Goal: Information Seeking & Learning: Learn about a topic

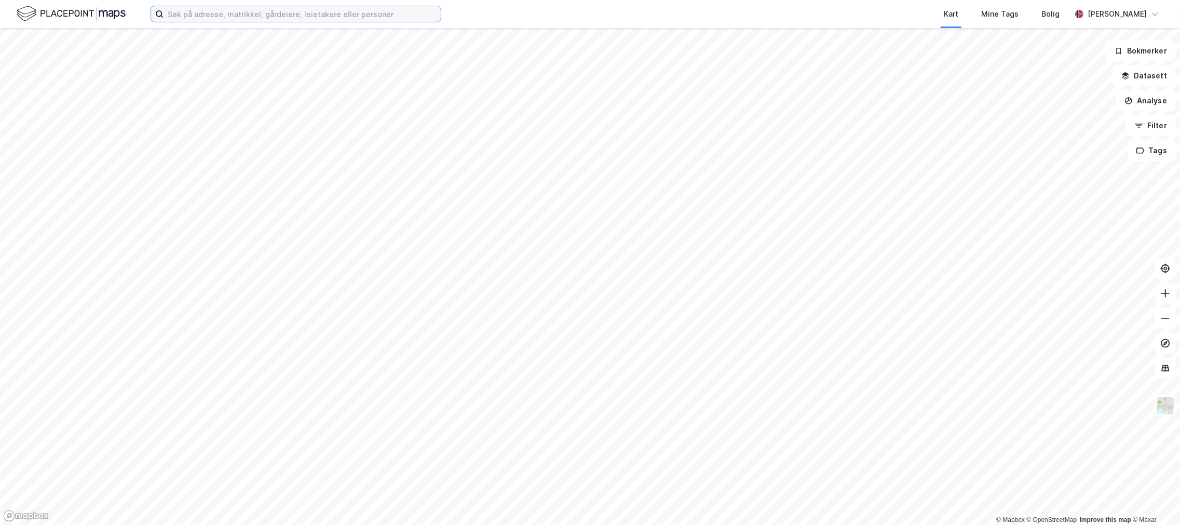
click at [275, 17] on input at bounding box center [302, 14] width 277 height 16
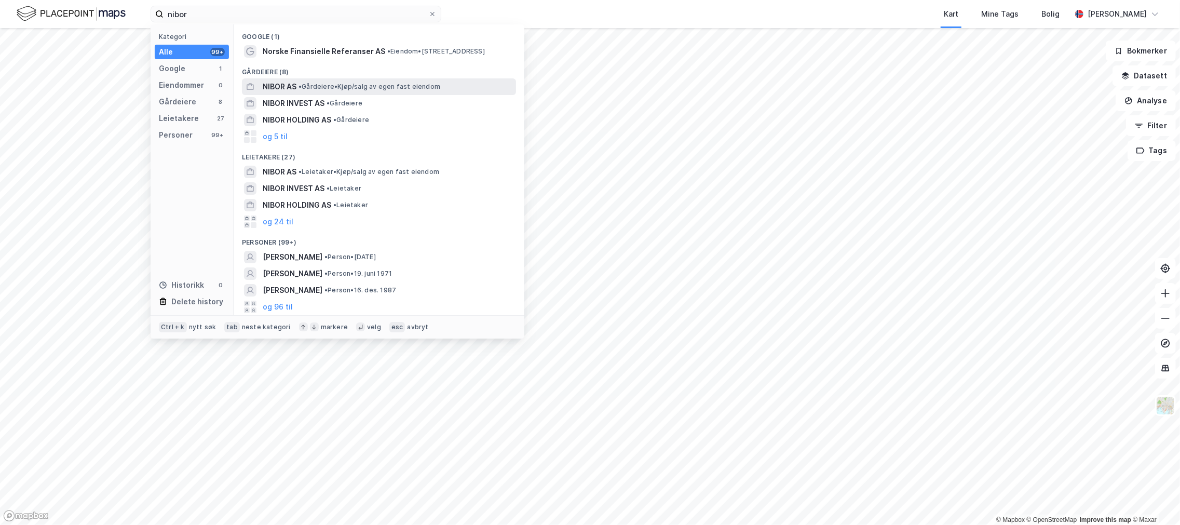
click at [381, 91] on div "NIBOR AS • Gårdeiere • Kjøp/salg av egen fast eiendom" at bounding box center [388, 86] width 251 height 12
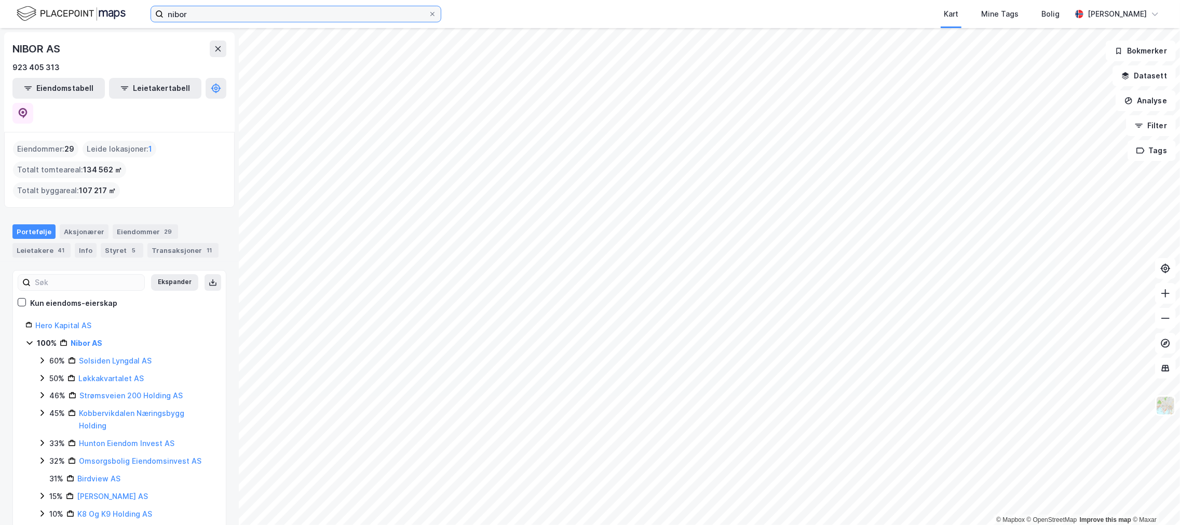
click at [192, 18] on input "nibor" at bounding box center [296, 14] width 265 height 16
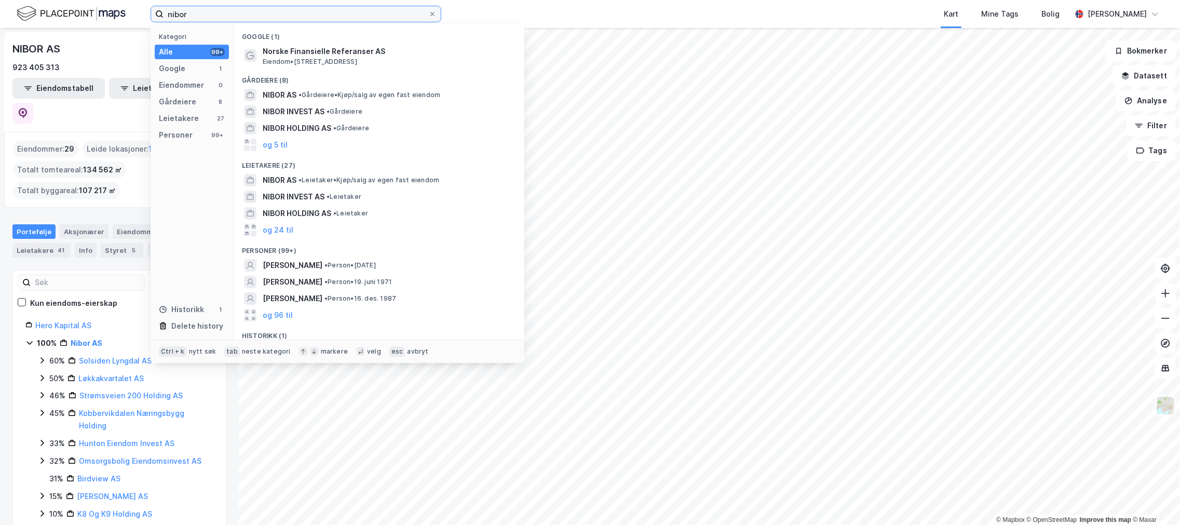
click at [192, 18] on input "nibor" at bounding box center [296, 14] width 265 height 16
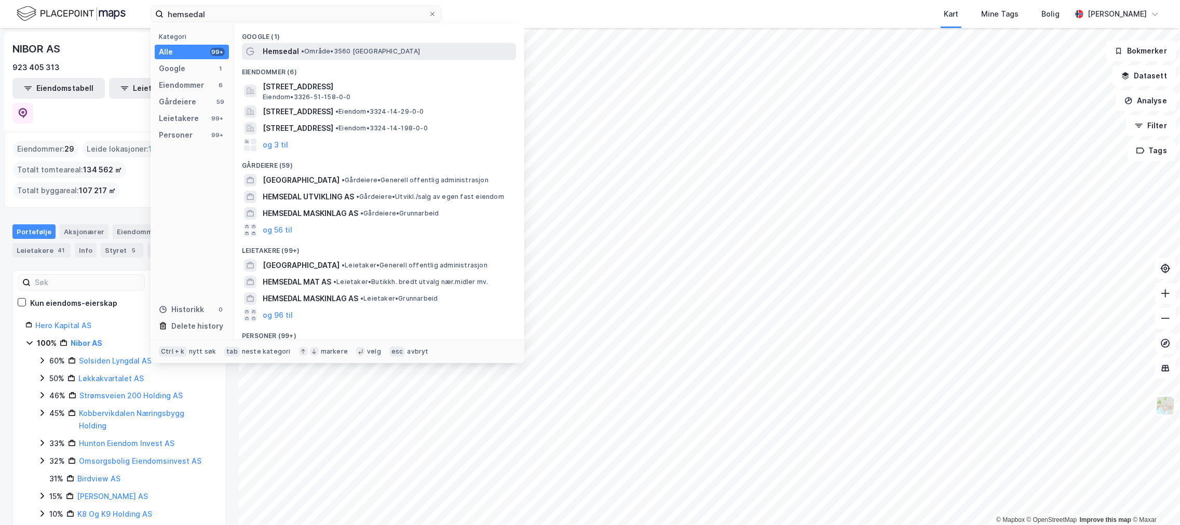
click at [284, 54] on span "Hemsedal" at bounding box center [281, 51] width 36 height 12
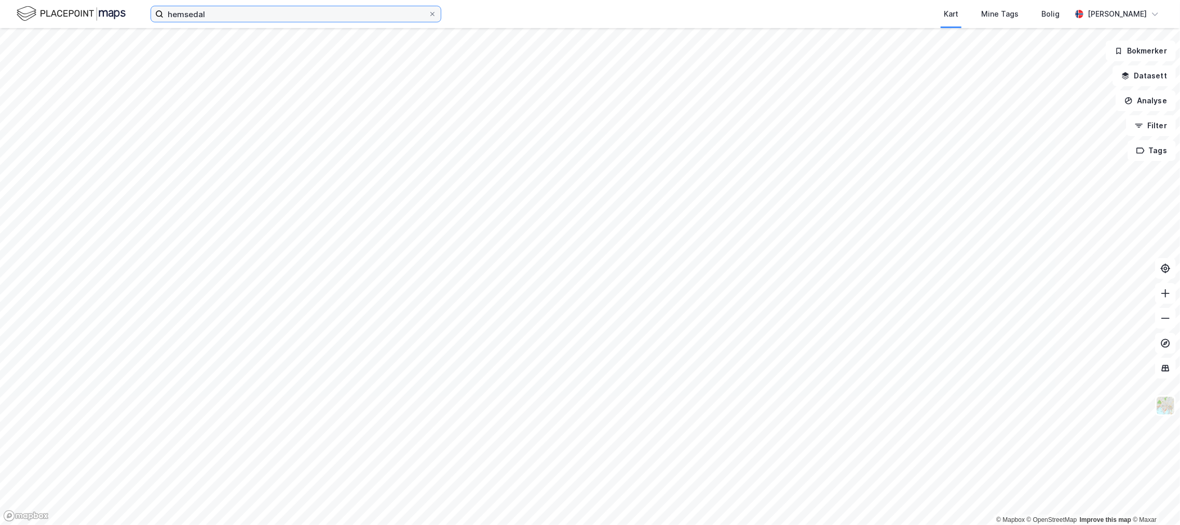
click at [205, 19] on input "hemsedal" at bounding box center [296, 14] width 265 height 16
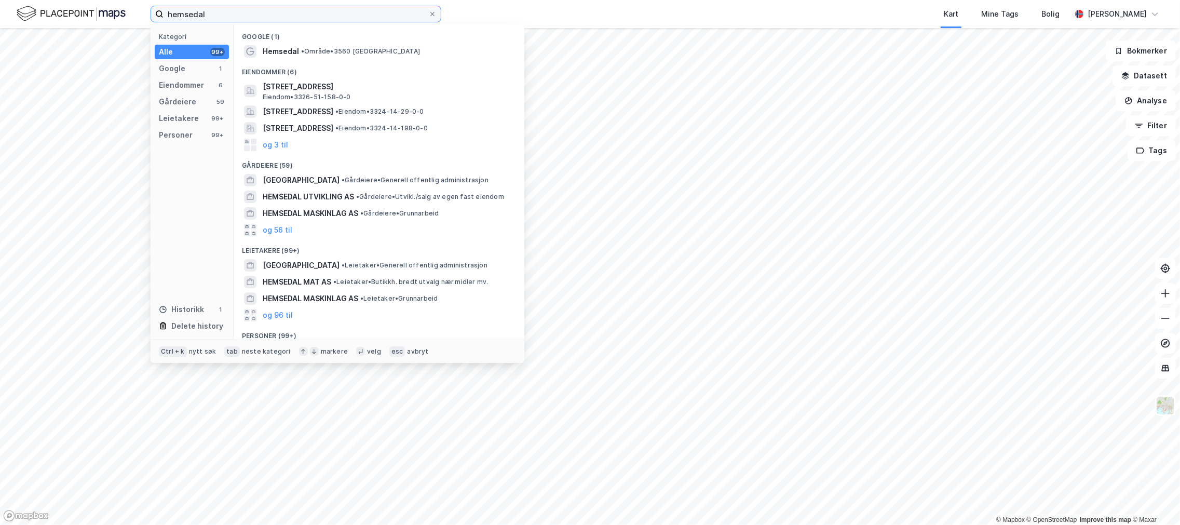
click at [205, 19] on input "hemsedal" at bounding box center [296, 14] width 265 height 16
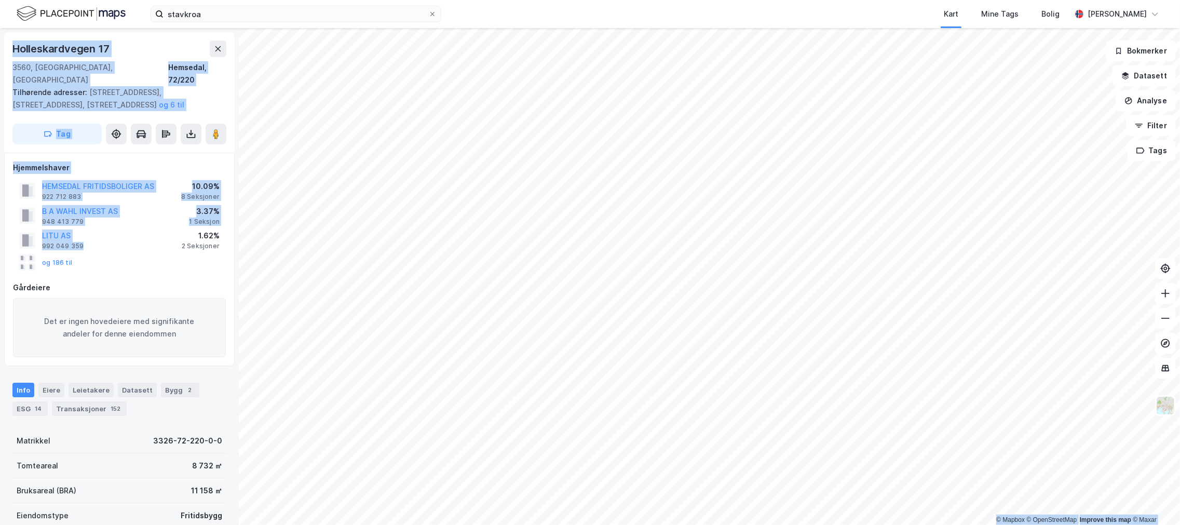
drag, startPoint x: 121, startPoint y: 233, endPoint x: -2, endPoint y: 134, distance: 157.7
click at [0, 134] on html "stavkroa Kart Mine Tags Bolig [PERSON_NAME] © Mapbox © OpenStreetMap Improve th…" at bounding box center [590, 262] width 1180 height 525
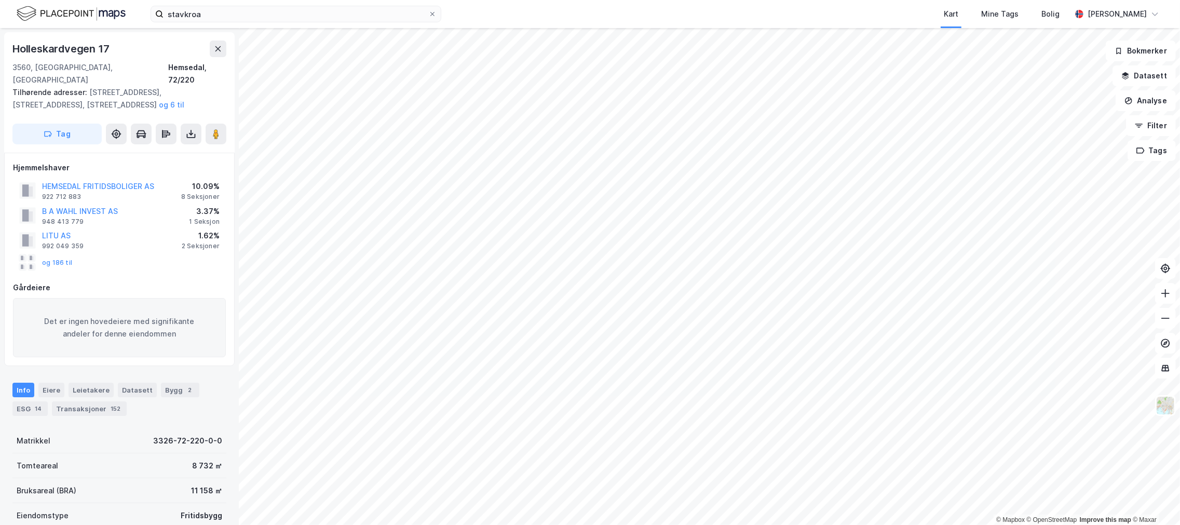
click at [151, 252] on div "og 186 til" at bounding box center [119, 262] width 213 height 21
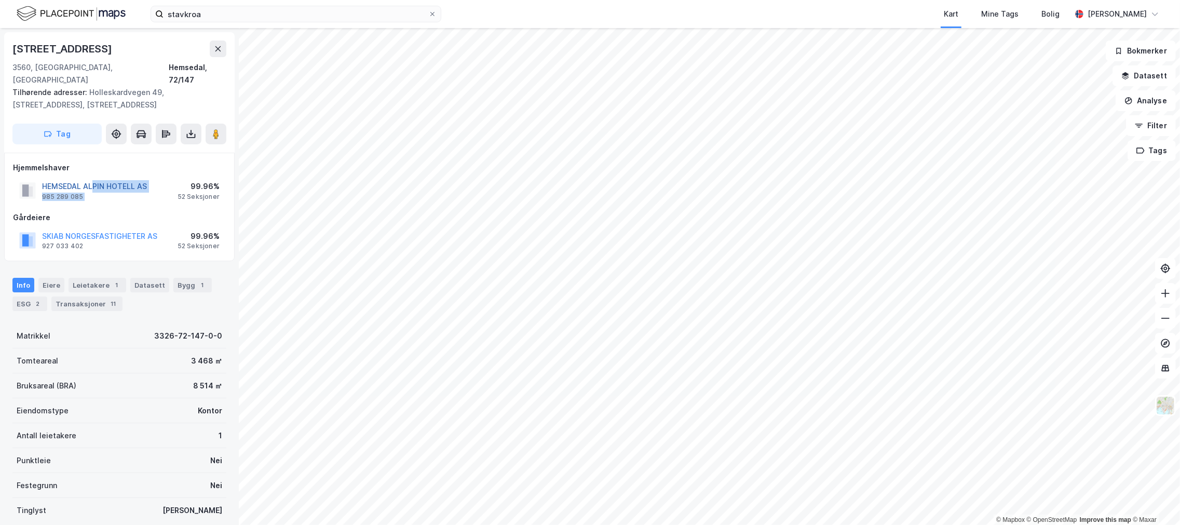
drag, startPoint x: 130, startPoint y: 174, endPoint x: 93, endPoint y: 176, distance: 36.9
click at [93, 178] on div "HEMSEDAL ALPIN HOTELL AS 985 289 085 99.96% 52 Seksjoner" at bounding box center [119, 190] width 213 height 25
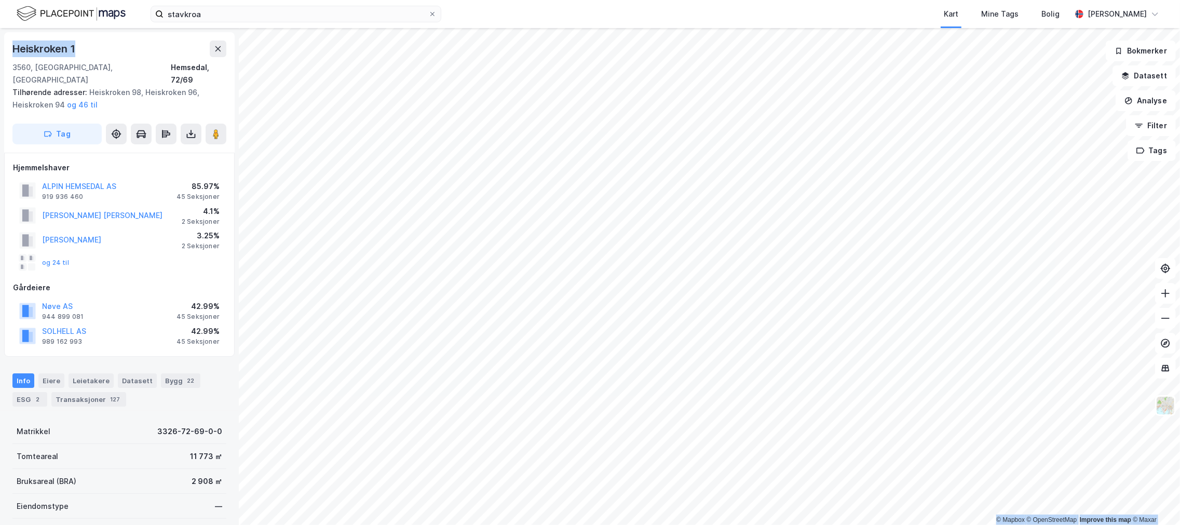
drag, startPoint x: 45, startPoint y: 50, endPoint x: -4, endPoint y: 52, distance: 48.9
click at [0, 52] on html "stavkroa Kart Mine Tags Bolig [PERSON_NAME] © Mapbox © OpenStreetMap Improve th…" at bounding box center [590, 262] width 1180 height 525
click at [214, 133] on div "[STREET_ADDRESS], 72/69 Tilhørende adresser: [STREET_ADDRESS], Heiskroken 96, H…" at bounding box center [119, 92] width 231 height 120
click at [214, 129] on image at bounding box center [216, 134] width 6 height 10
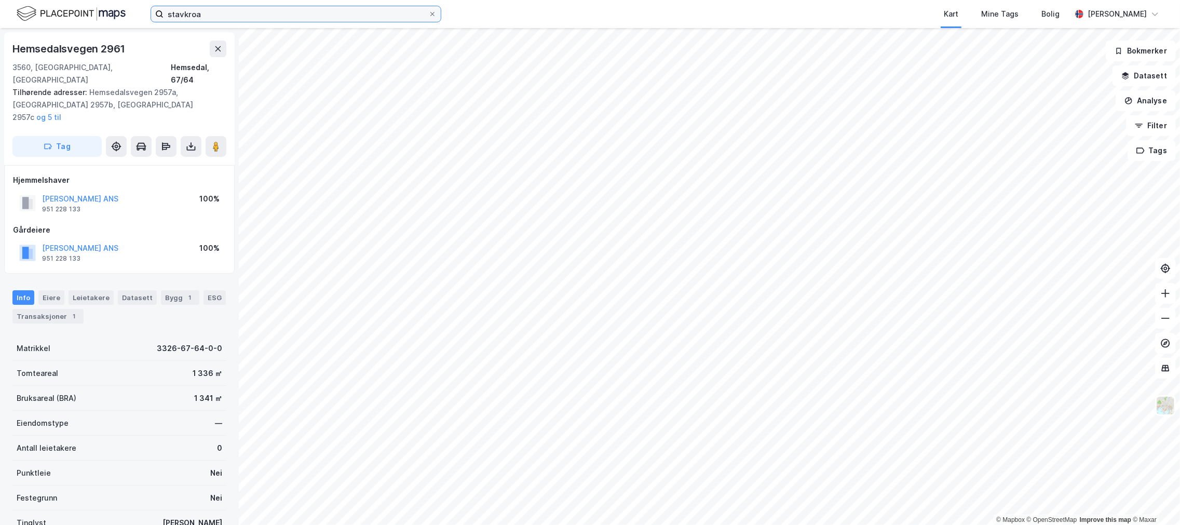
click at [190, 14] on input "stavkroa" at bounding box center [296, 14] width 265 height 16
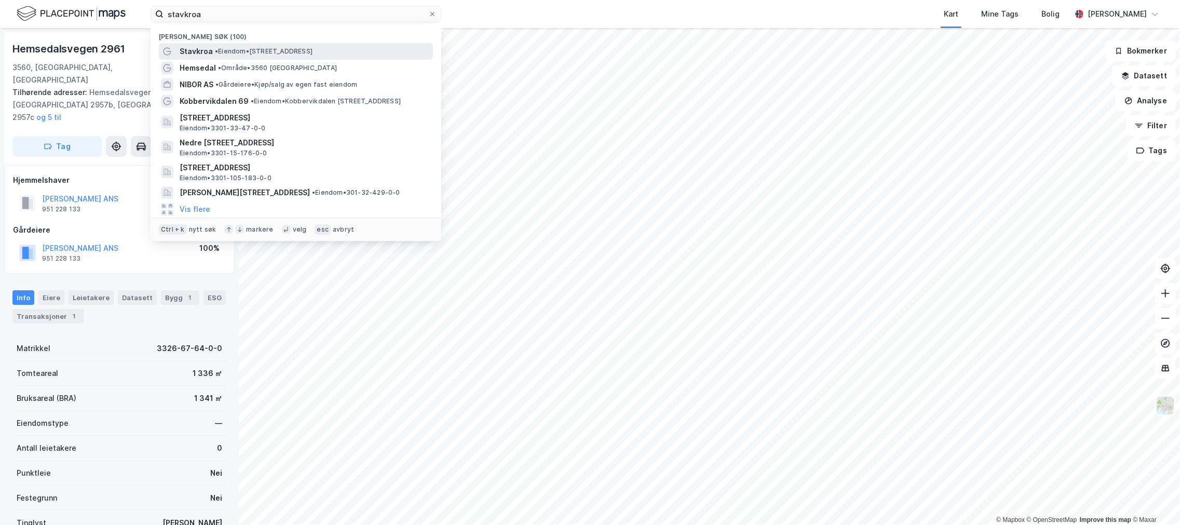
click at [217, 52] on span "•" at bounding box center [216, 51] width 3 height 8
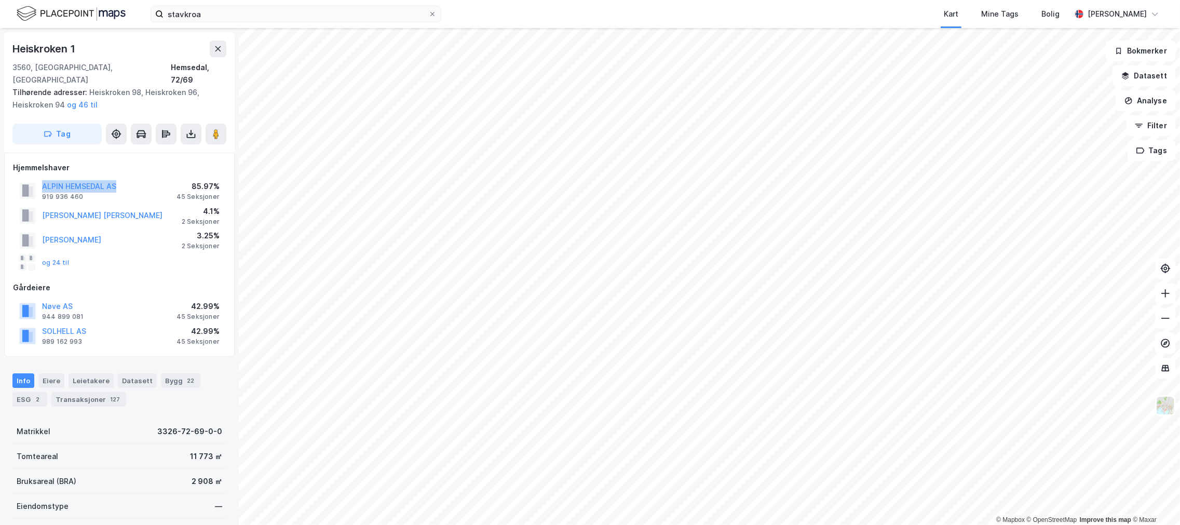
drag, startPoint x: 124, startPoint y: 178, endPoint x: 37, endPoint y: 179, distance: 86.2
click at [37, 179] on div "ALPIN HEMSEDAL AS 919 936 460 85.97% 45 Seksjoner" at bounding box center [119, 190] width 213 height 25
click at [340, 15] on input "stavkroa" at bounding box center [296, 14] width 265 height 16
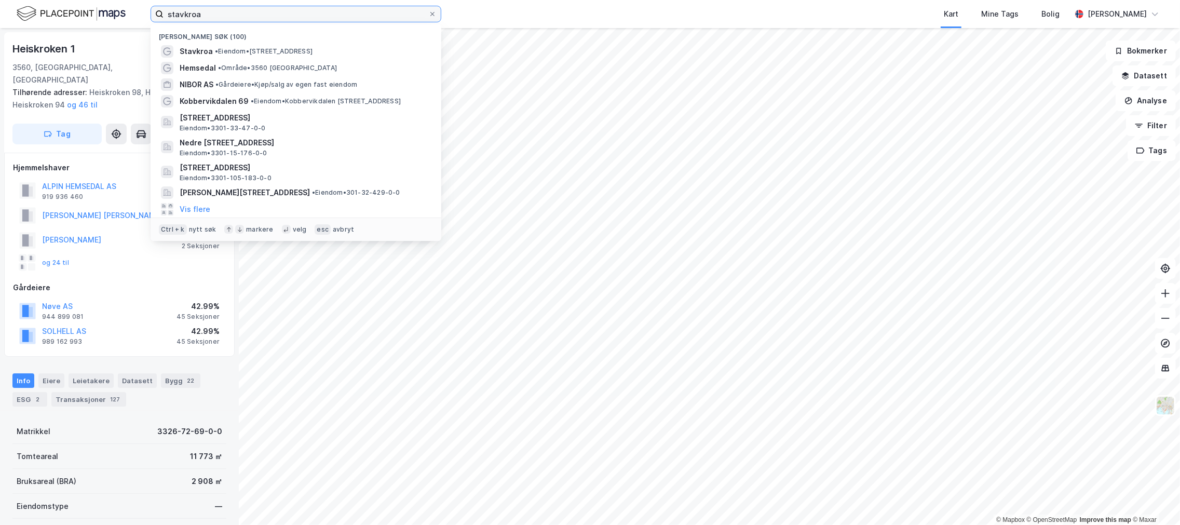
click at [340, 15] on input "stavkroa" at bounding box center [296, 14] width 265 height 16
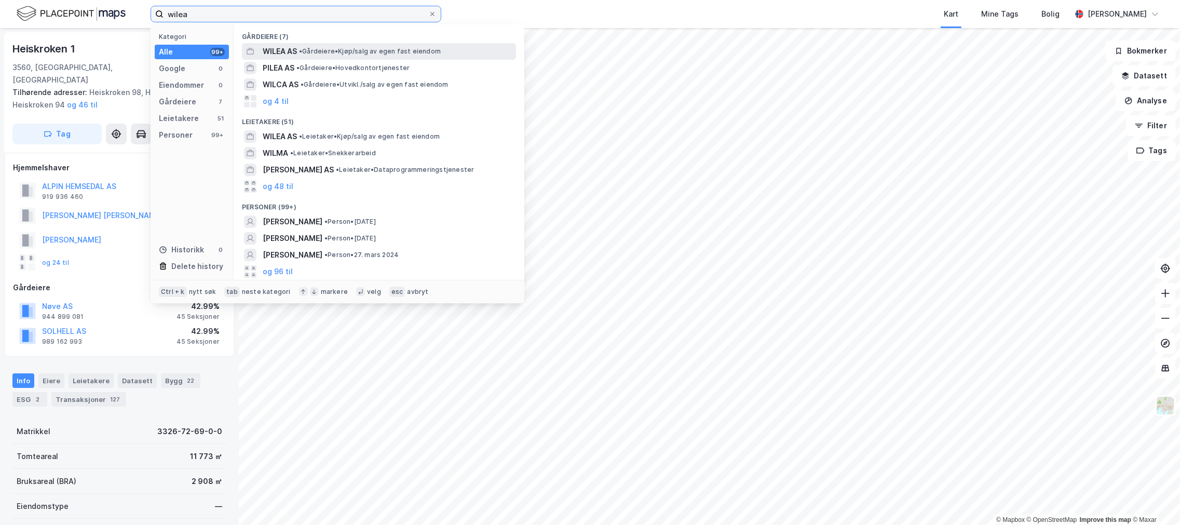
type input "wilea"
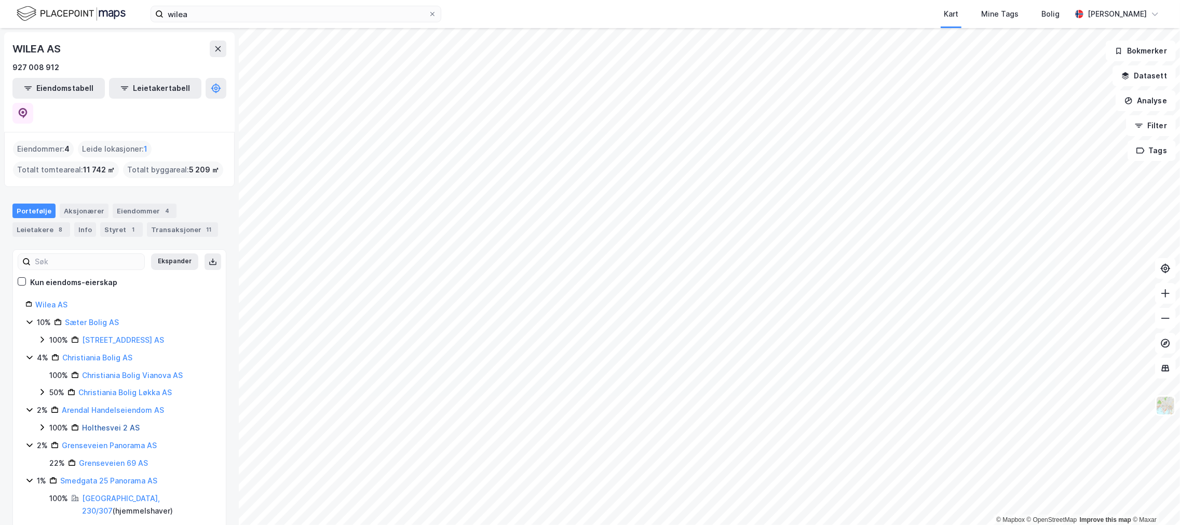
click at [110, 423] on link "Holthesvei 2 AS" at bounding box center [111, 427] width 58 height 9
